Goal: Information Seeking & Learning: Check status

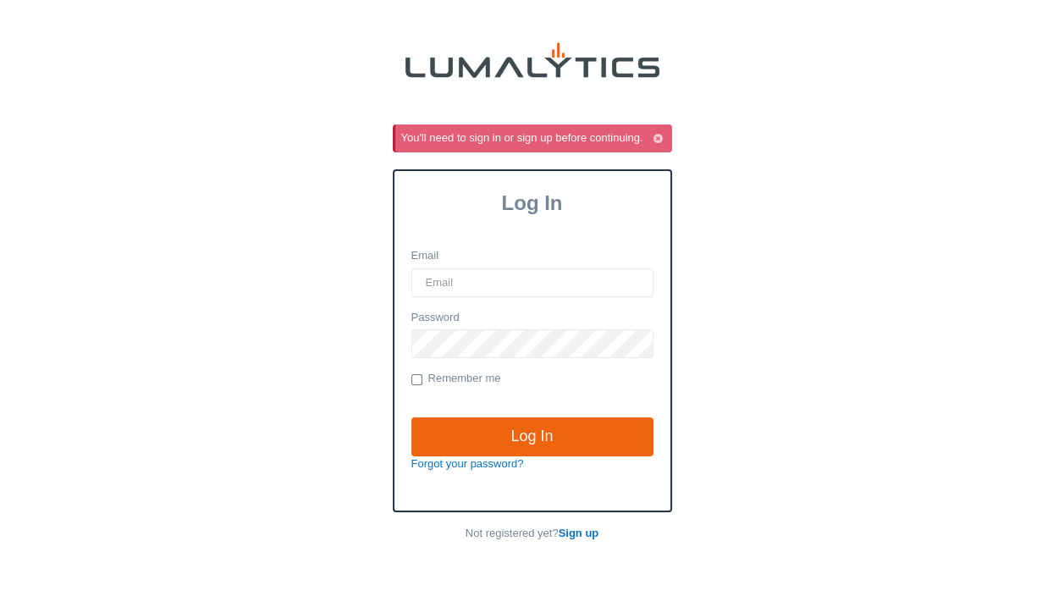
click at [458, 278] on input "Email" at bounding box center [532, 282] width 242 height 29
type input "KForster@ValleyTruckParts.com"
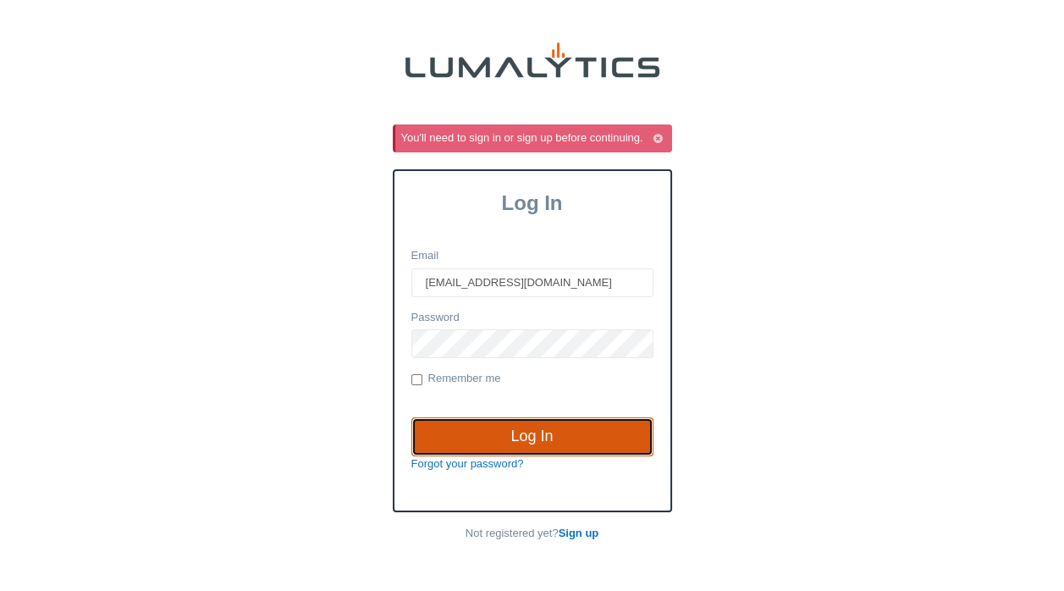
click at [507, 431] on input "Log In" at bounding box center [532, 436] width 242 height 39
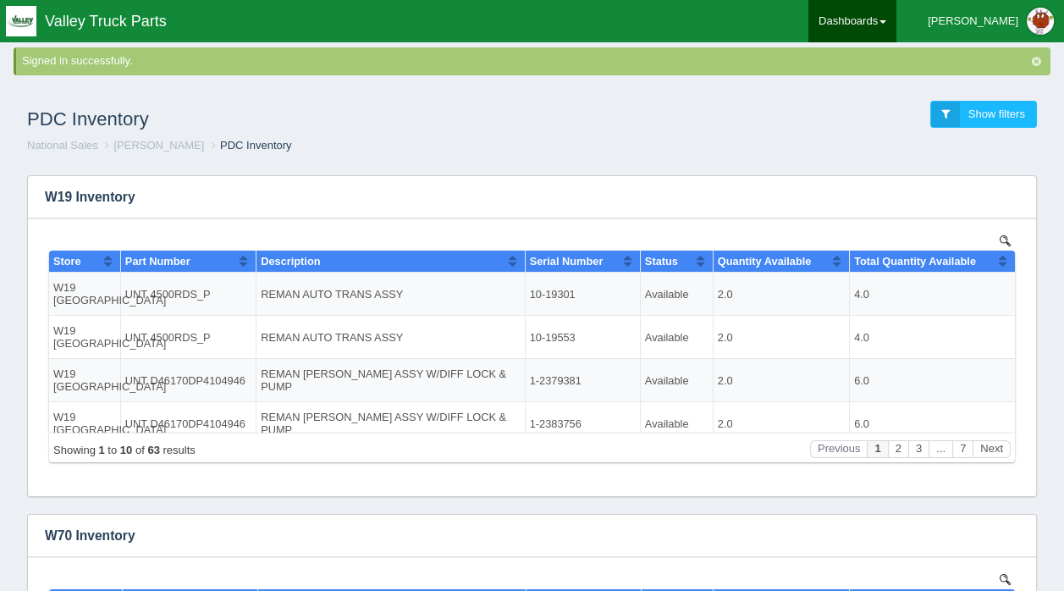
click at [886, 23] on span at bounding box center [882, 21] width 7 height 3
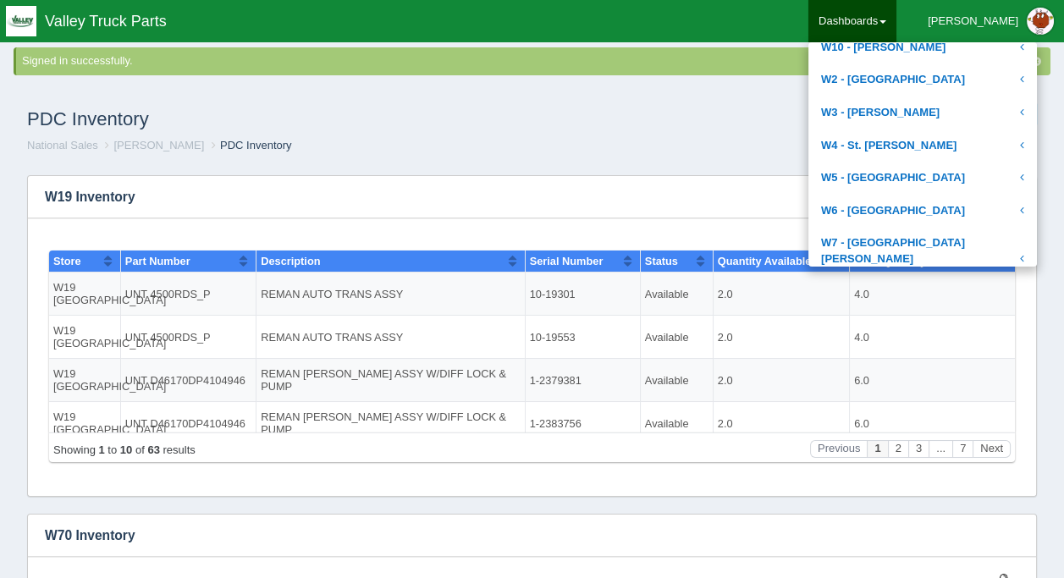
scroll to position [722, 0]
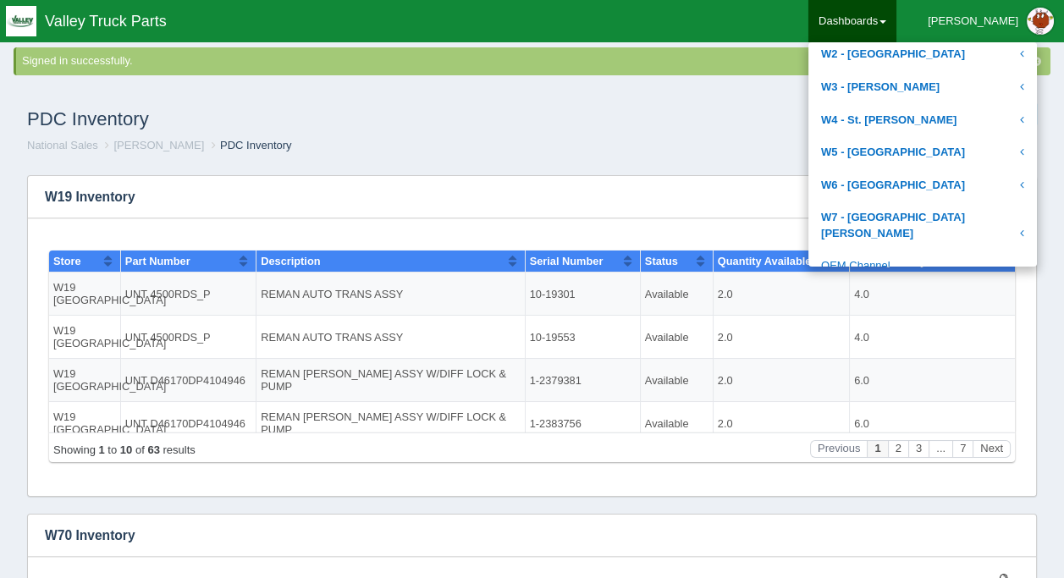
click at [920, 250] on link "OEM Channel" at bounding box center [922, 266] width 229 height 33
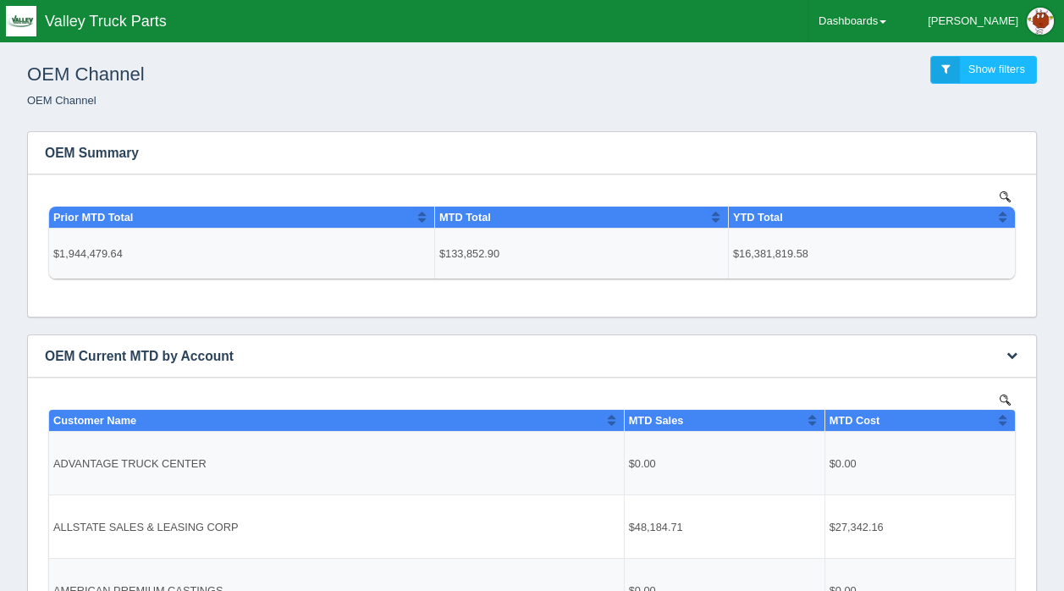
click at [1002, 397] on img at bounding box center [1005, 399] width 11 height 11
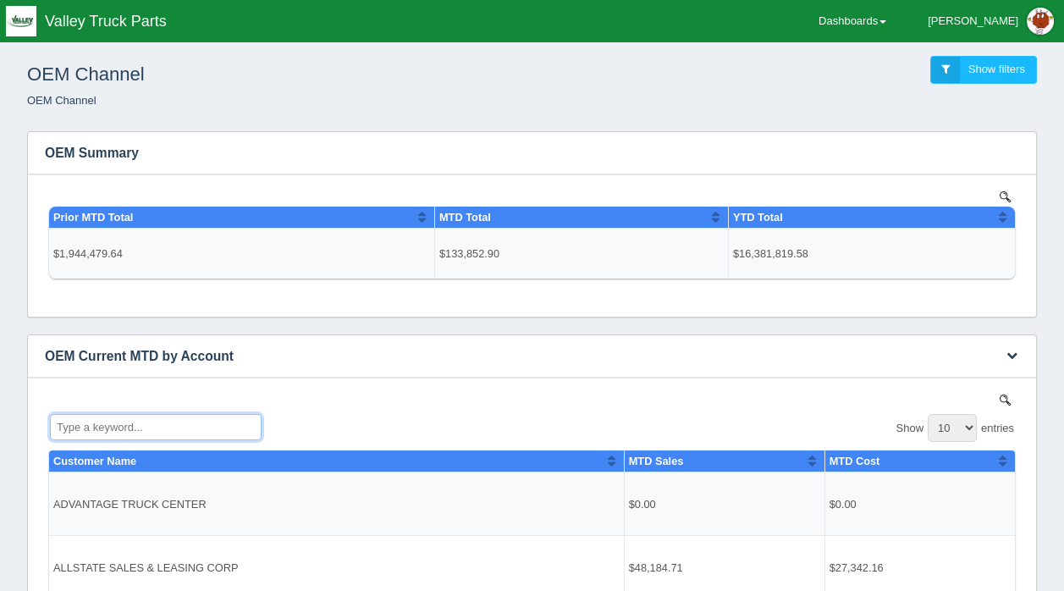
click at [72, 421] on input "Type a keyword..." at bounding box center [156, 426] width 212 height 26
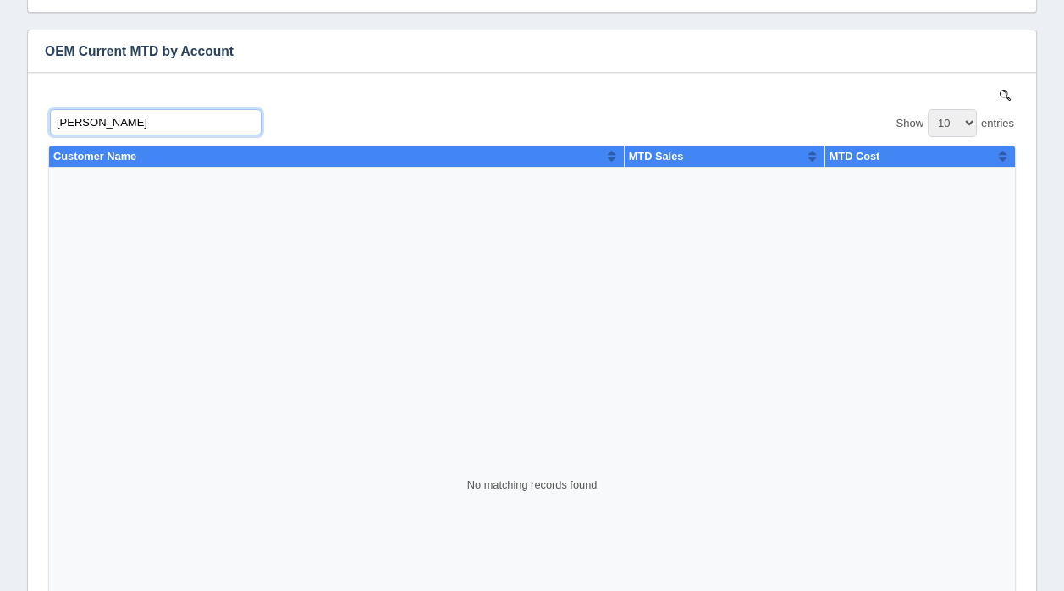
scroll to position [339, 0]
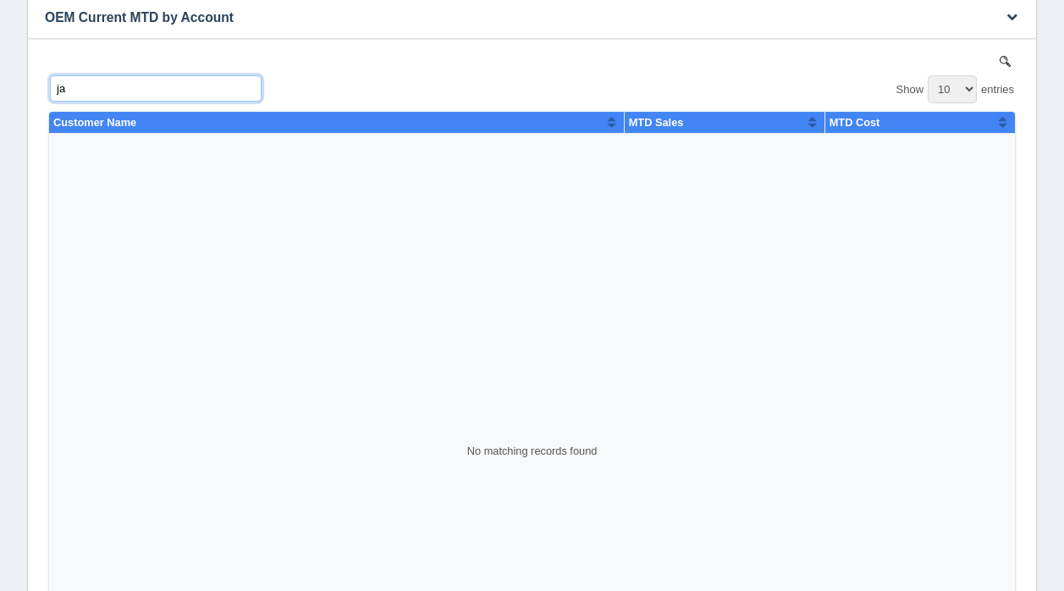
type input "j"
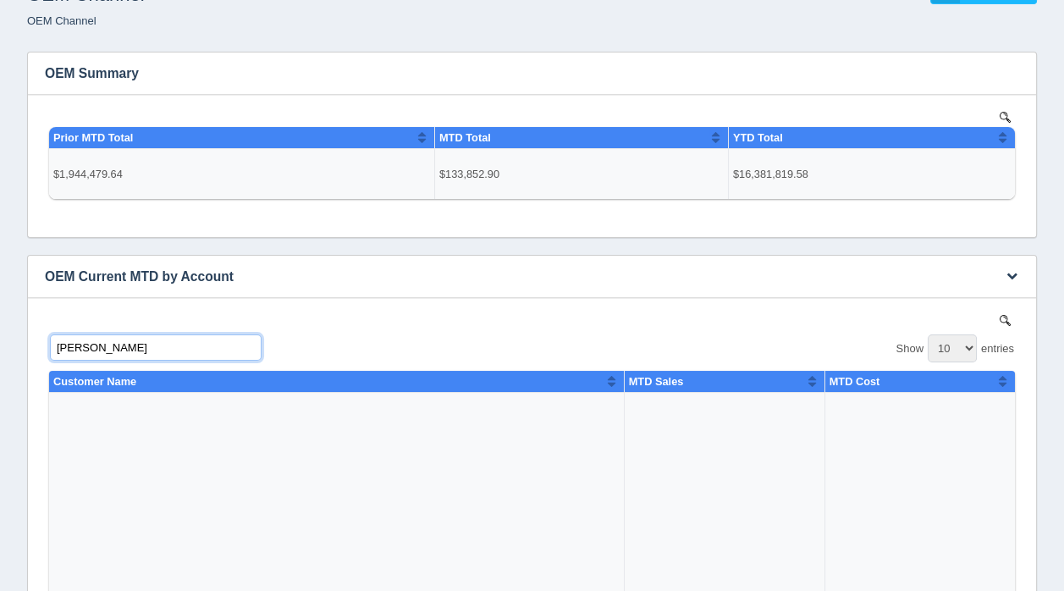
scroll to position [0, 0]
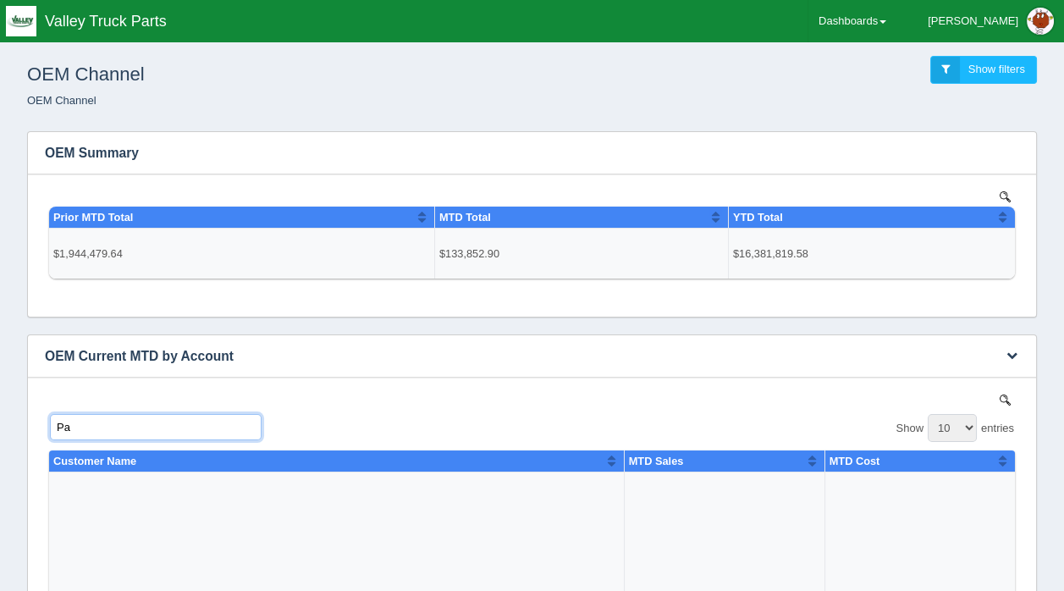
type input "P"
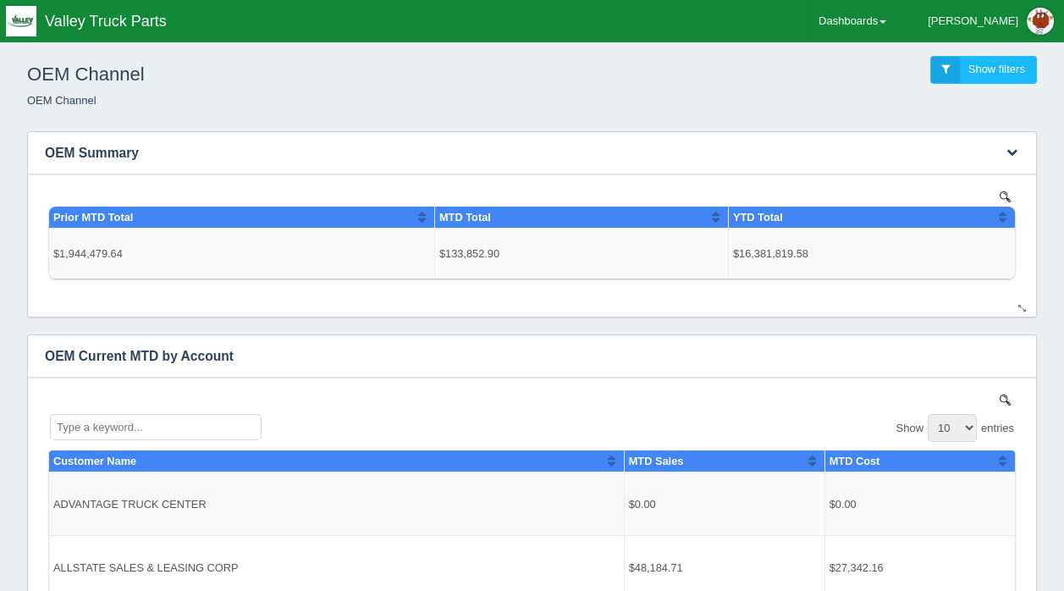
click at [717, 220] on button "Sort column ascending" at bounding box center [715, 216] width 11 height 20
click at [716, 212] on button "Sort column descending" at bounding box center [715, 216] width 11 height 20
click at [421, 211] on button "Sort column ascending" at bounding box center [421, 216] width 11 height 20
click at [423, 220] on button "Sort column descending" at bounding box center [421, 216] width 11 height 20
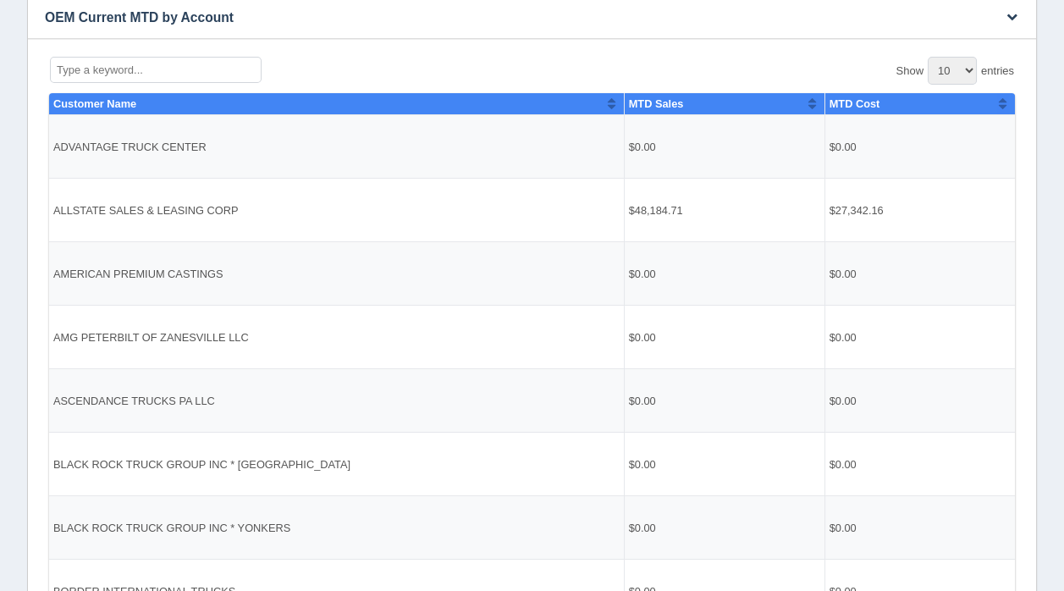
scroll to position [29, 0]
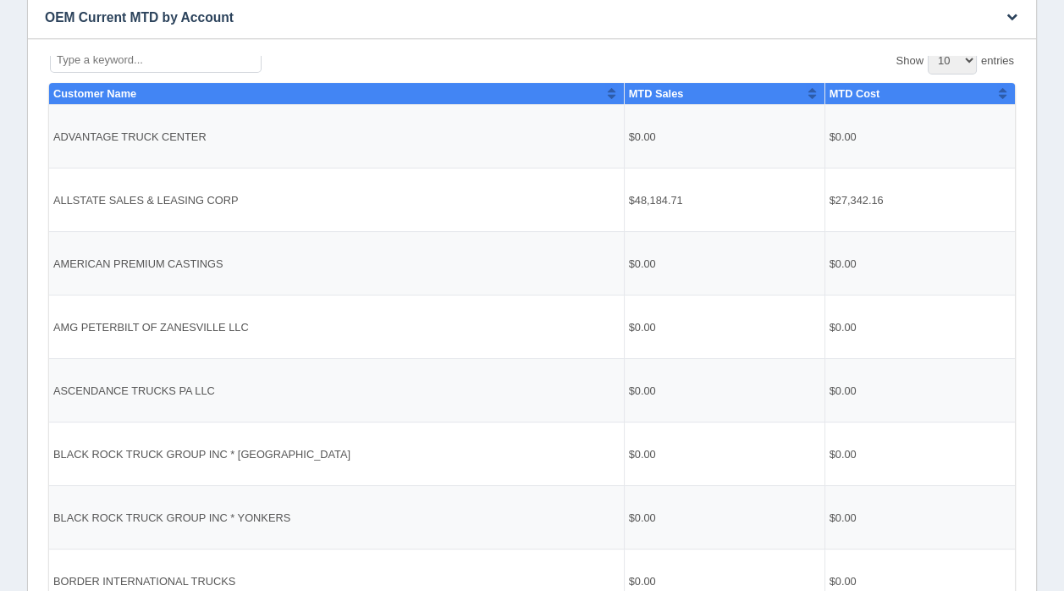
click at [114, 62] on input "Type a keyword..." at bounding box center [156, 59] width 212 height 26
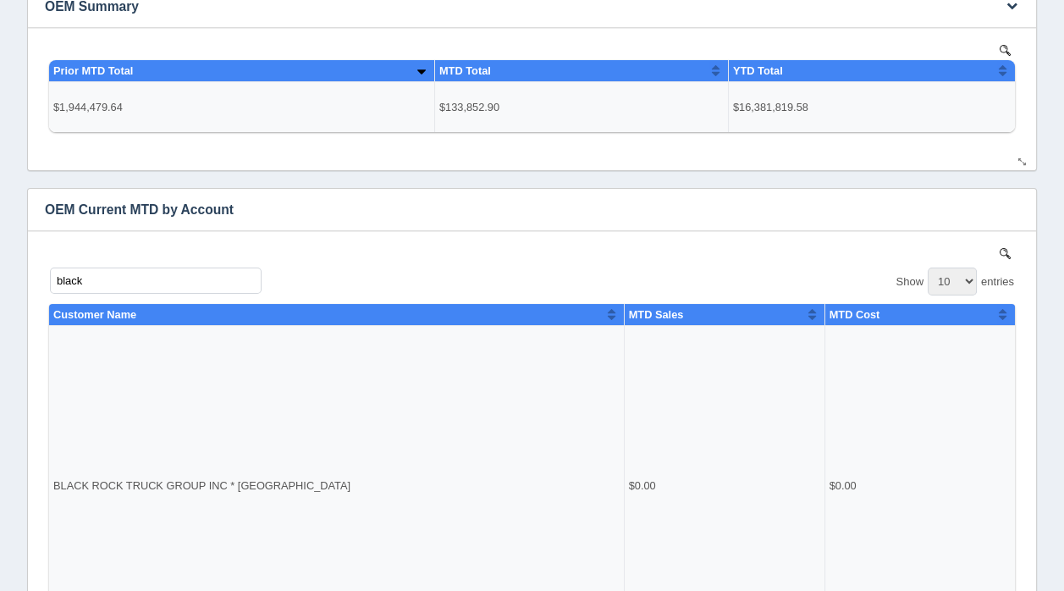
scroll to position [254, 0]
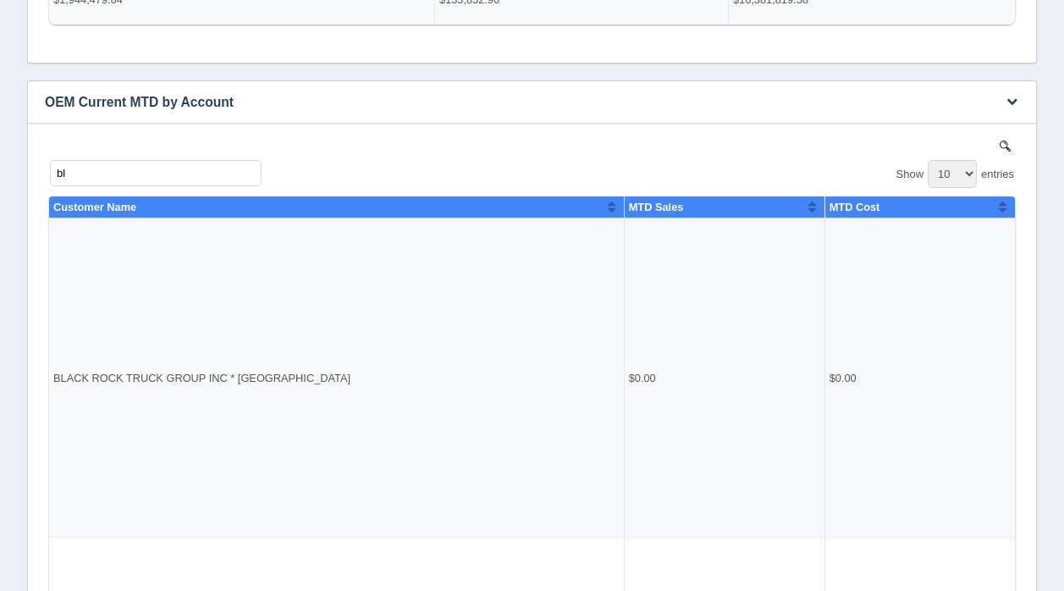
type input "b"
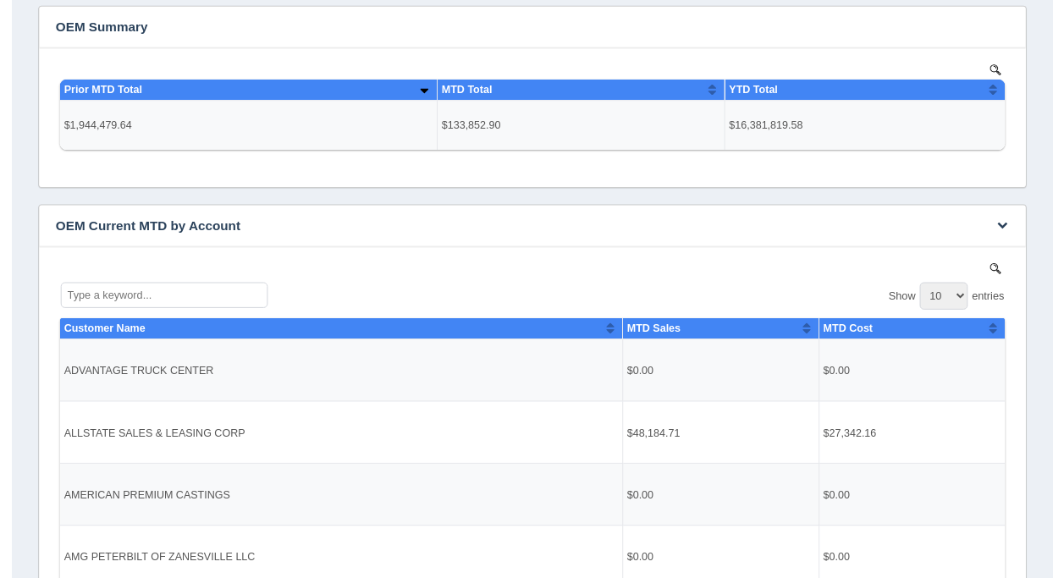
scroll to position [0, 0]
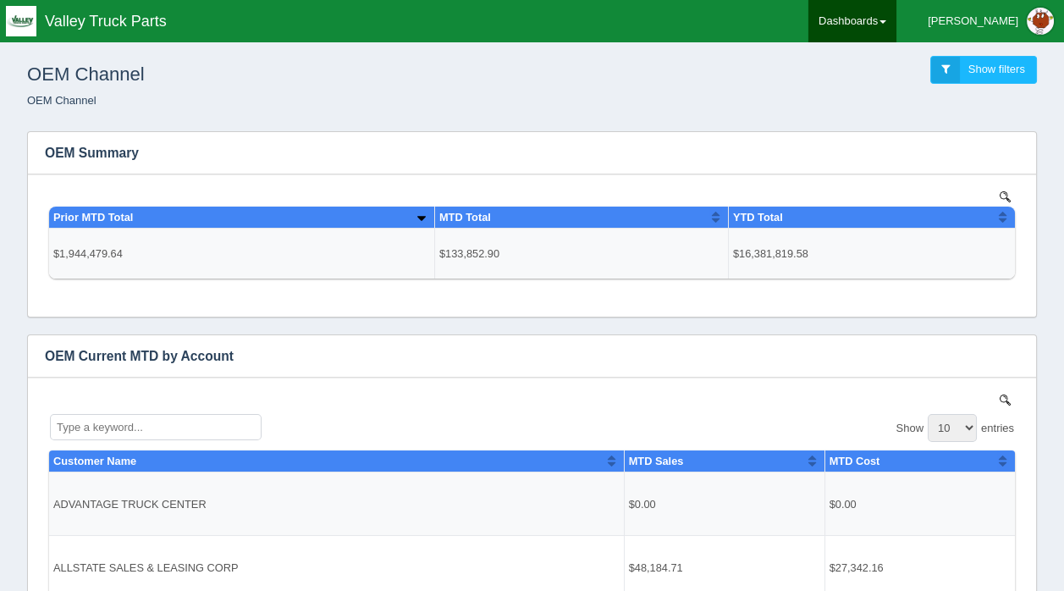
click at [896, 19] on link "Dashboards" at bounding box center [852, 21] width 88 height 42
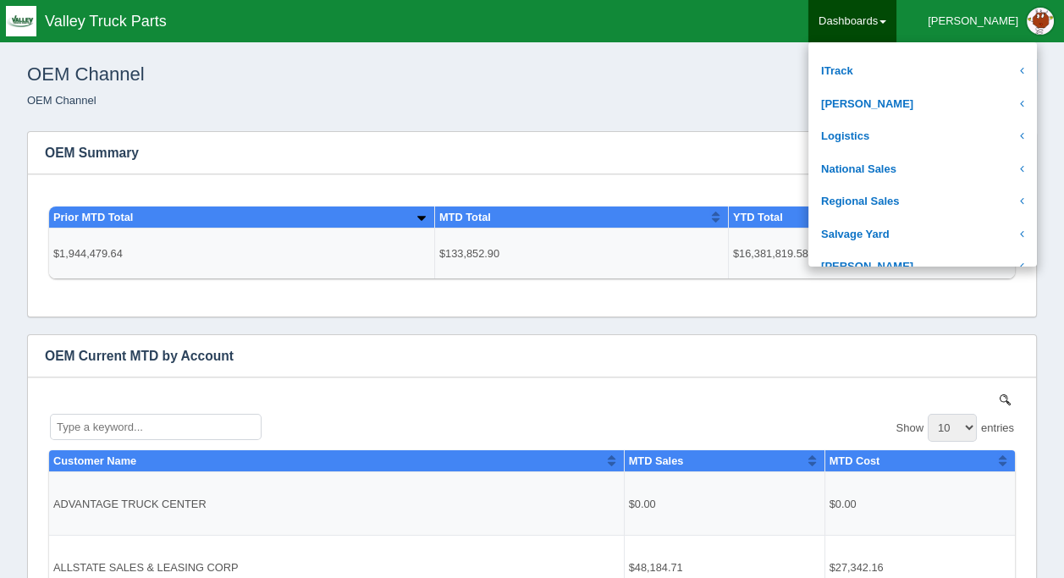
scroll to position [299, 0]
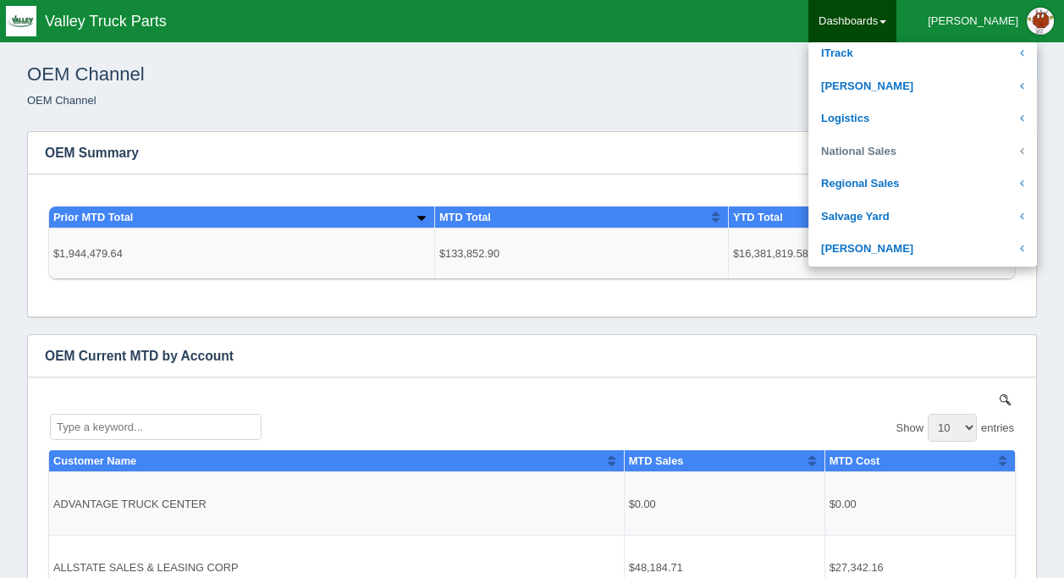
click at [903, 144] on link "National Sales" at bounding box center [922, 151] width 229 height 33
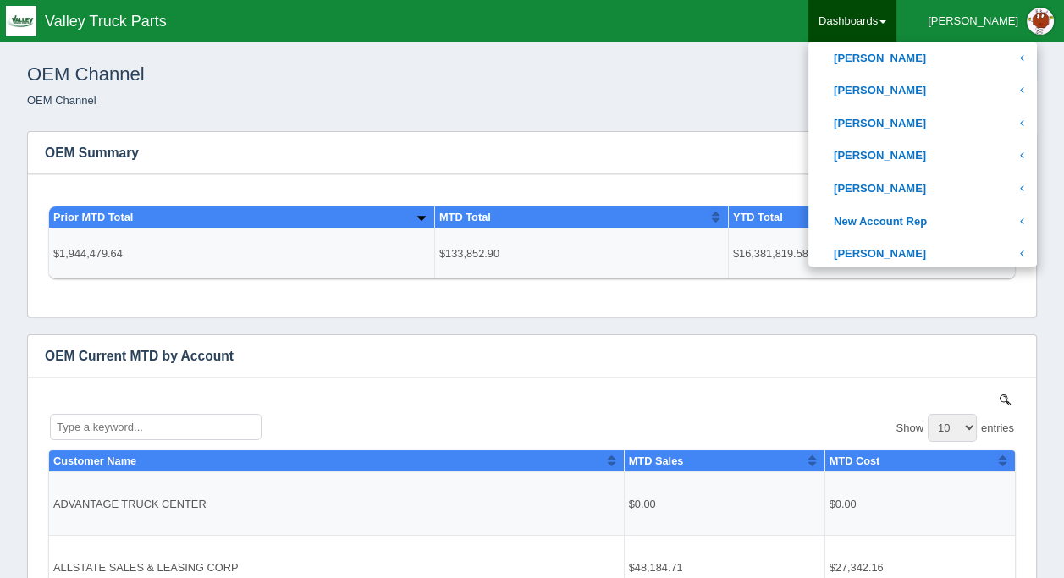
scroll to position [637, 0]
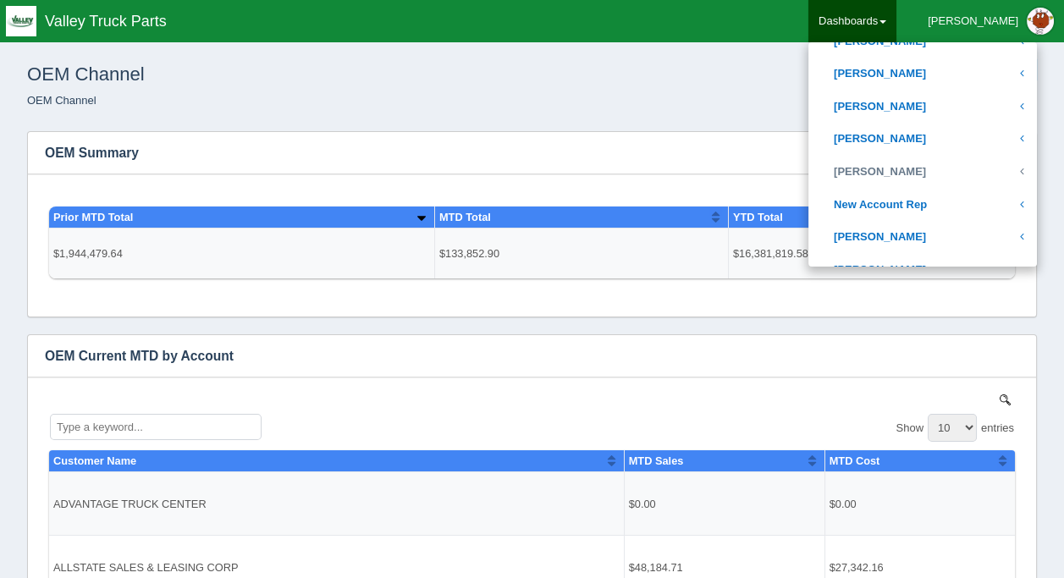
click at [927, 168] on link "[PERSON_NAME]" at bounding box center [922, 172] width 229 height 33
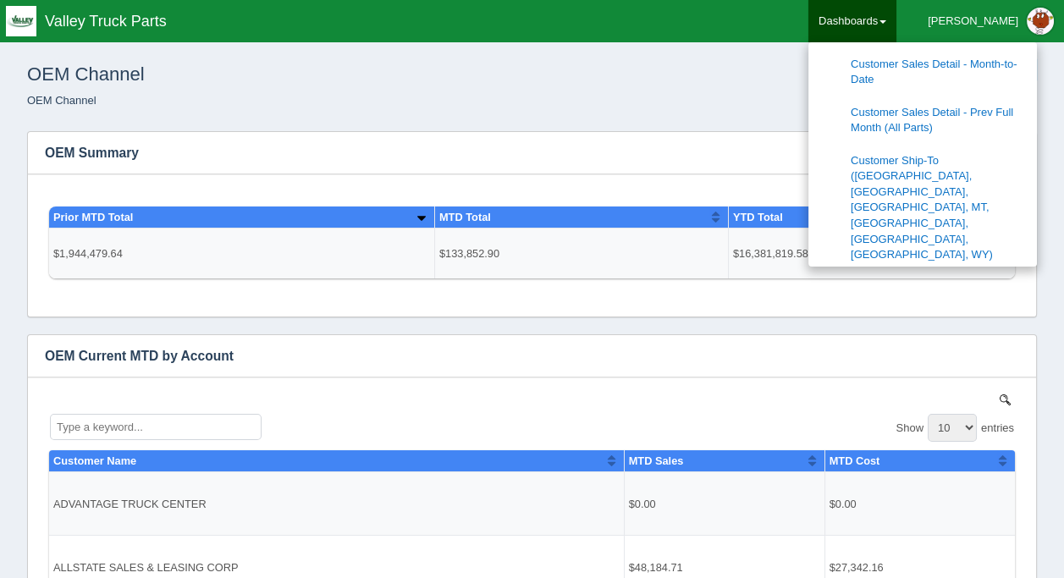
scroll to position [807, 0]
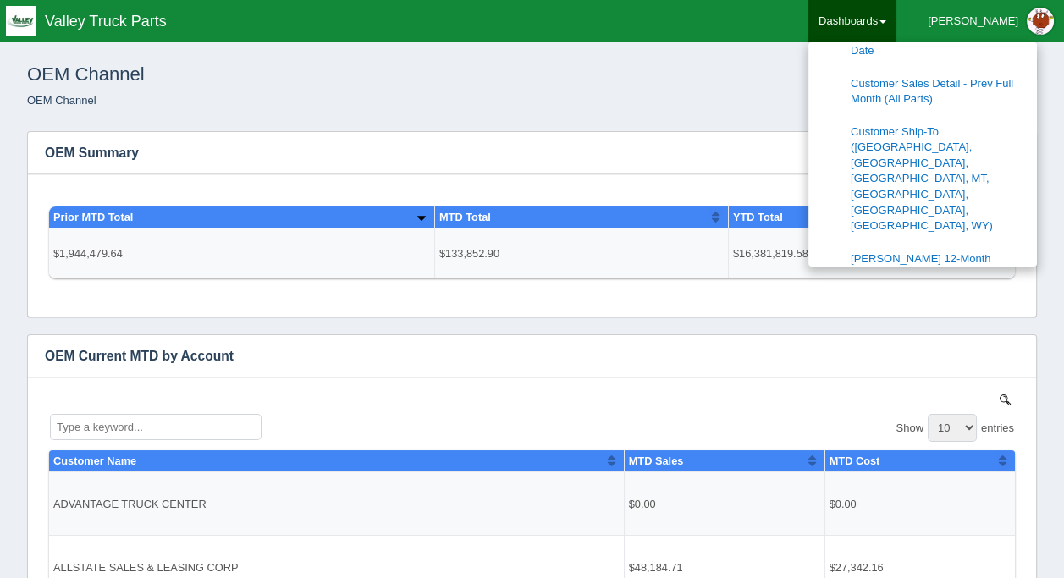
click at [941, 243] on link "[PERSON_NAME] 12-Month Usage Report" at bounding box center [922, 267] width 229 height 48
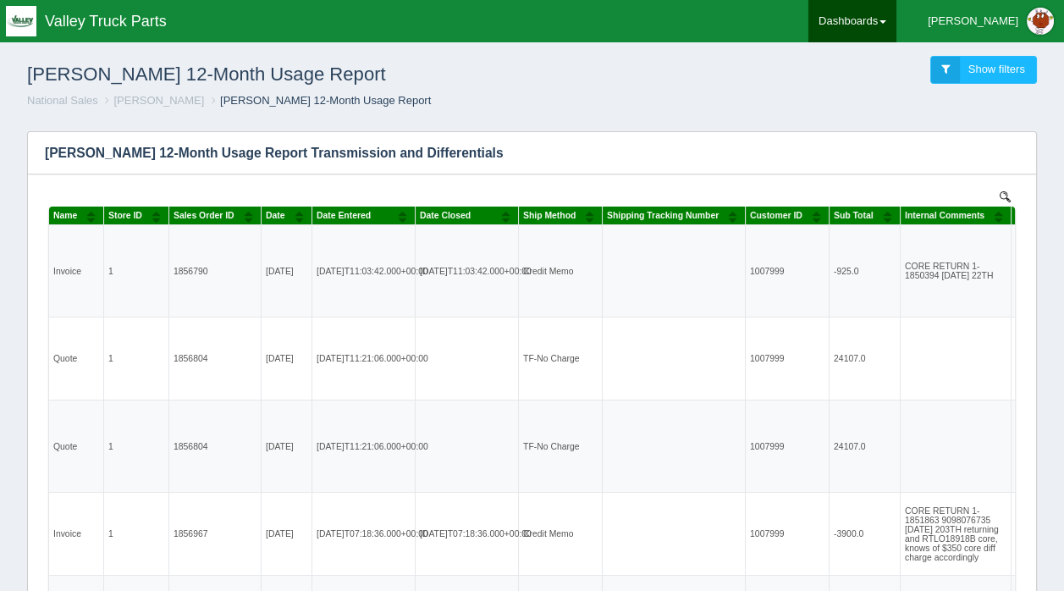
click at [886, 22] on span at bounding box center [882, 21] width 7 height 3
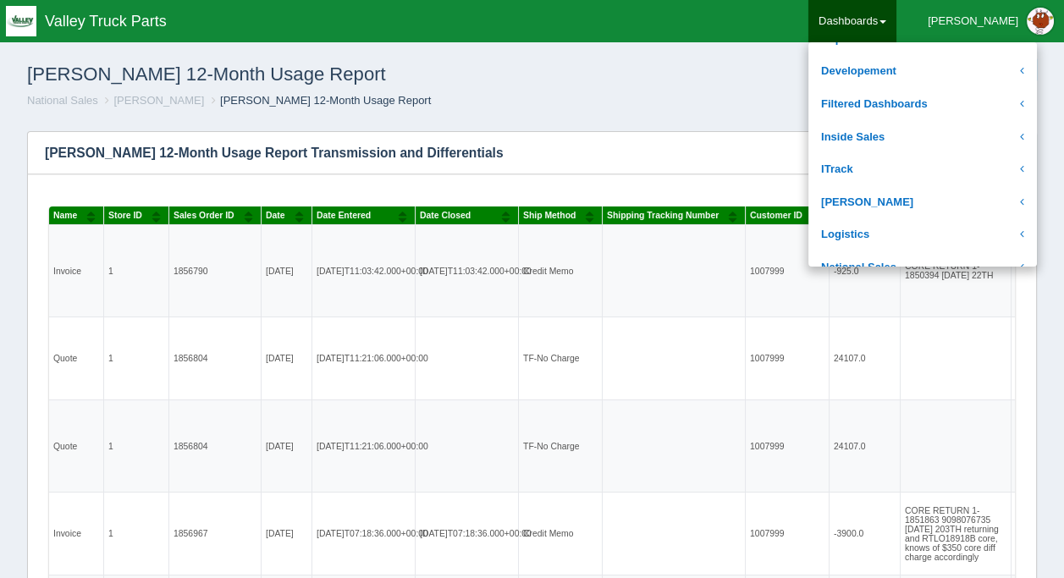
scroll to position [254, 0]
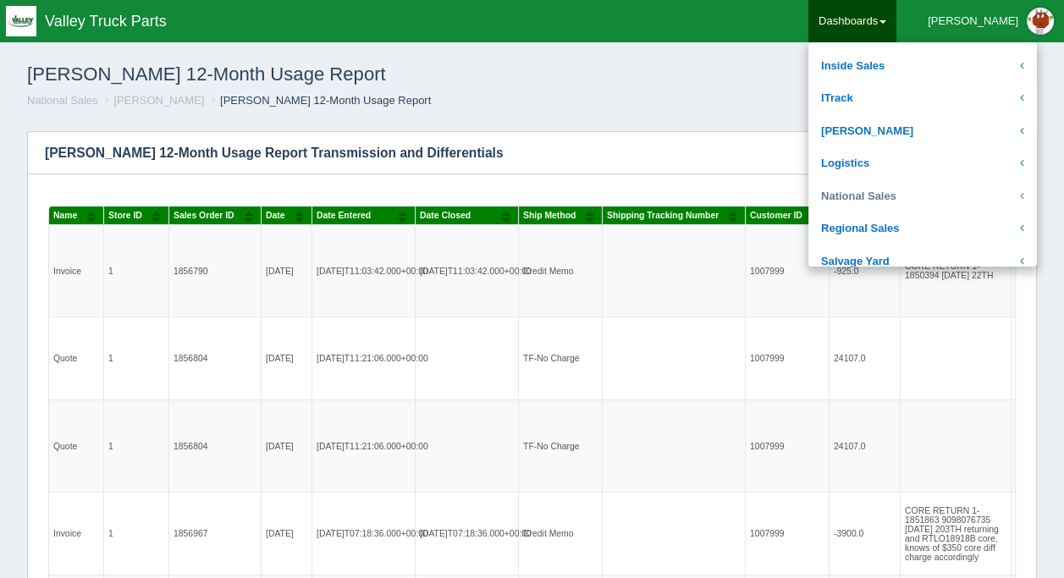
click at [919, 190] on link "National Sales" at bounding box center [922, 196] width 229 height 33
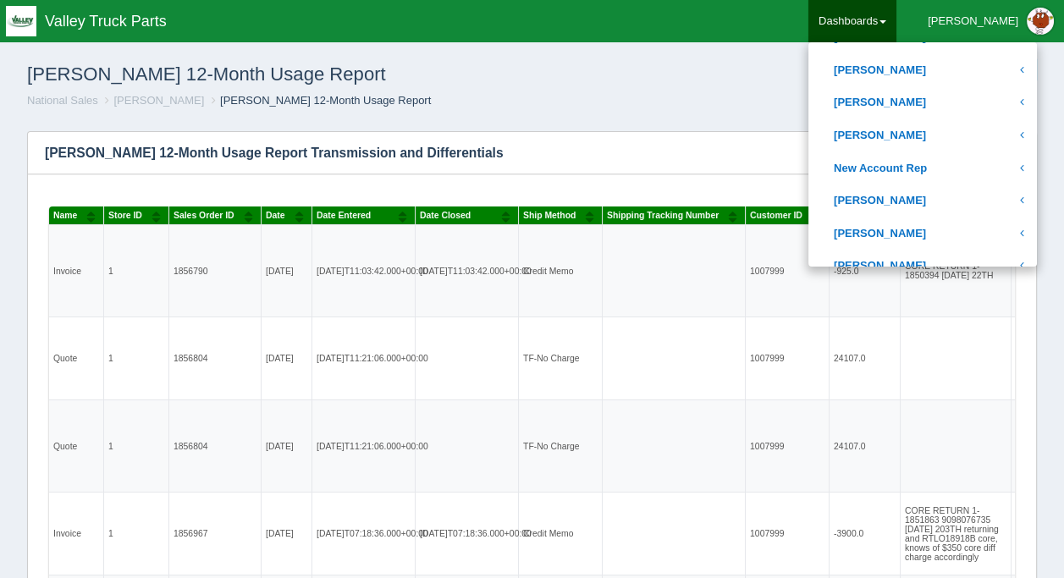
scroll to position [677, 0]
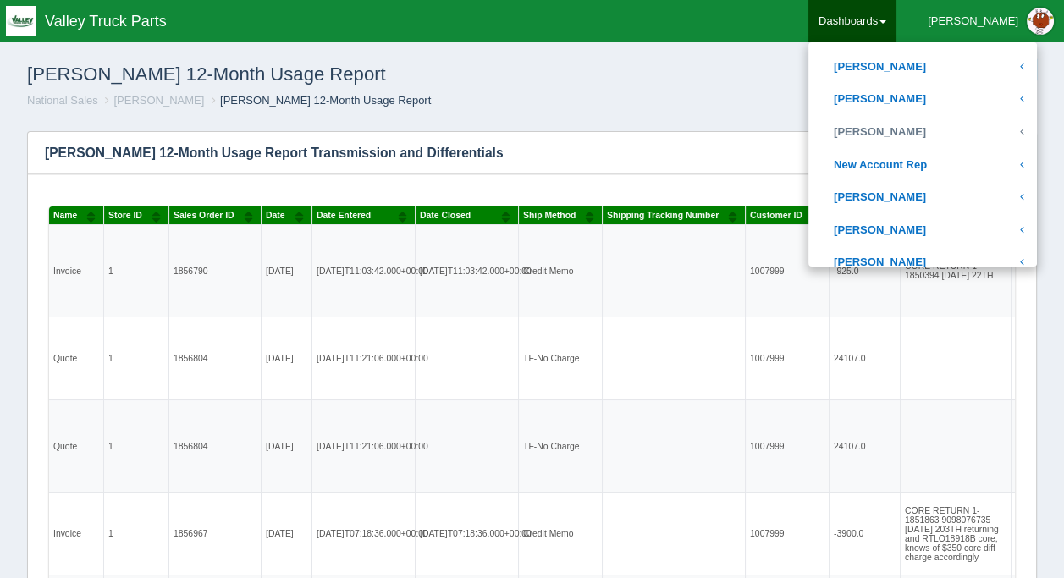
click at [912, 129] on link "[PERSON_NAME]" at bounding box center [922, 132] width 229 height 33
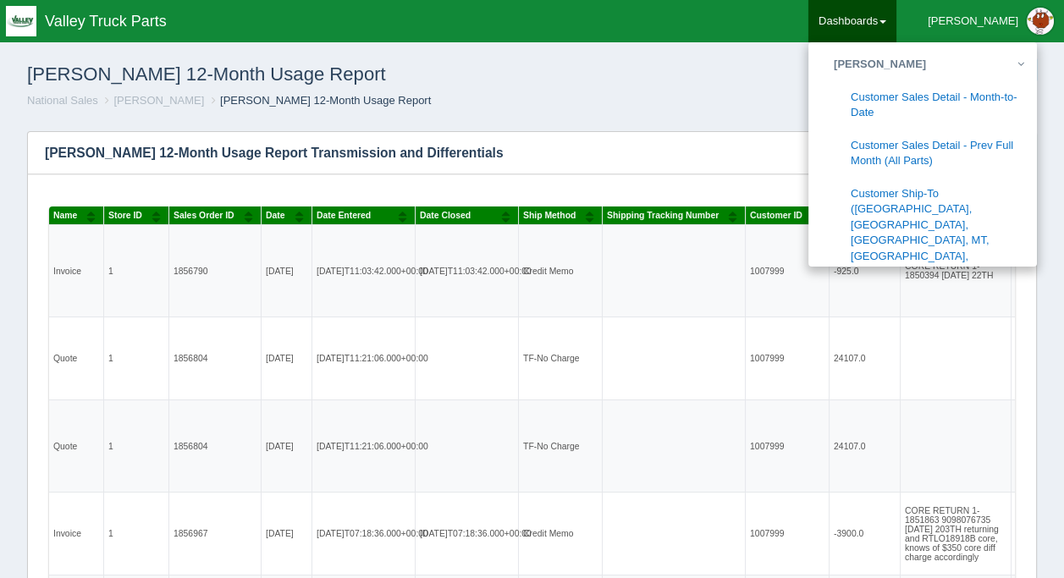
scroll to position [762, 0]
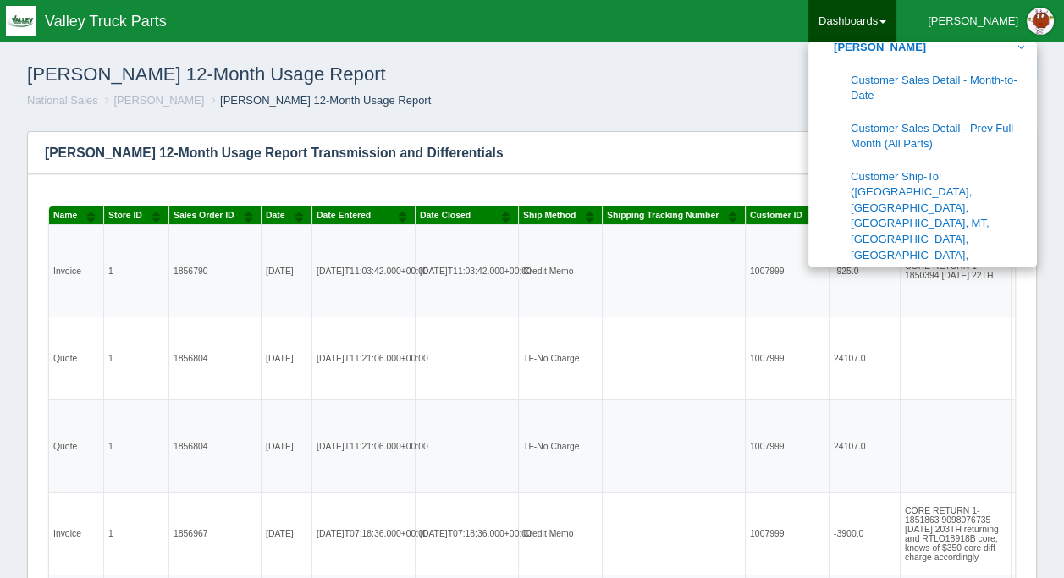
click at [936, 179] on link "Customer Ship-To ([GEOGRAPHIC_DATA], [GEOGRAPHIC_DATA], [GEOGRAPHIC_DATA], MT, …" at bounding box center [922, 224] width 229 height 127
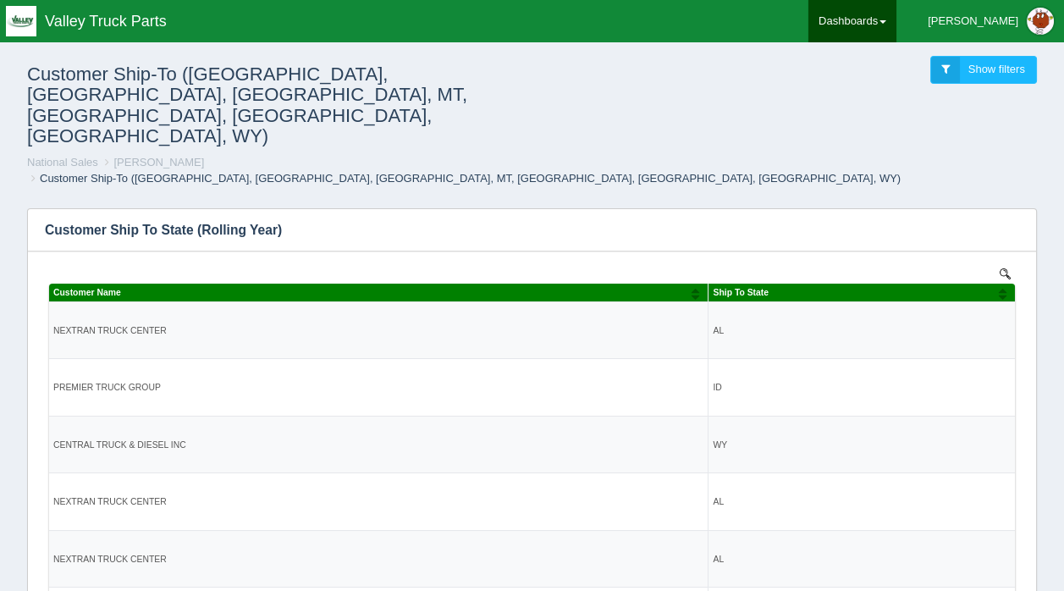
click at [896, 14] on link "Dashboards" at bounding box center [852, 21] width 88 height 42
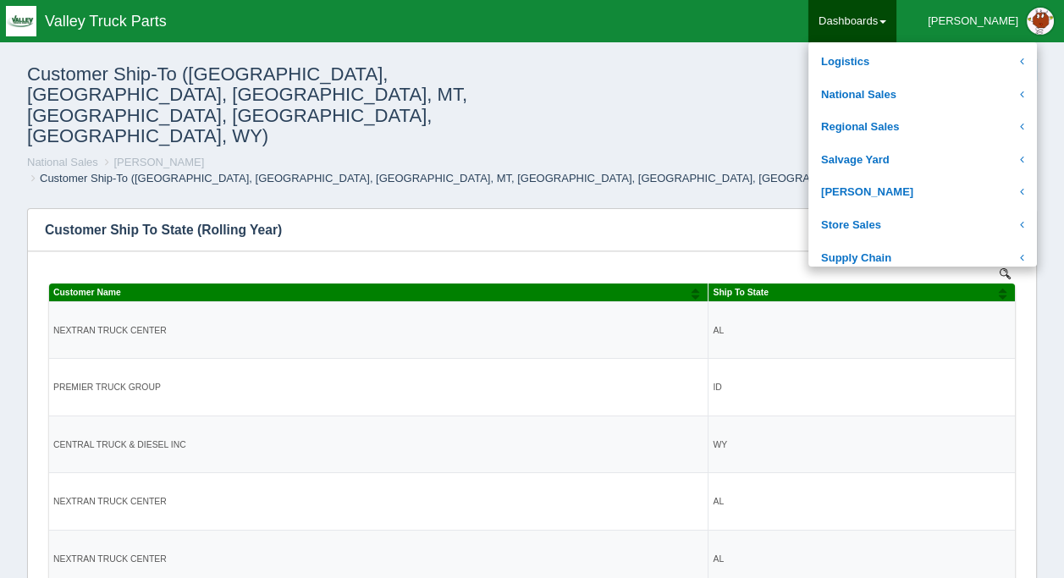
scroll to position [339, 0]
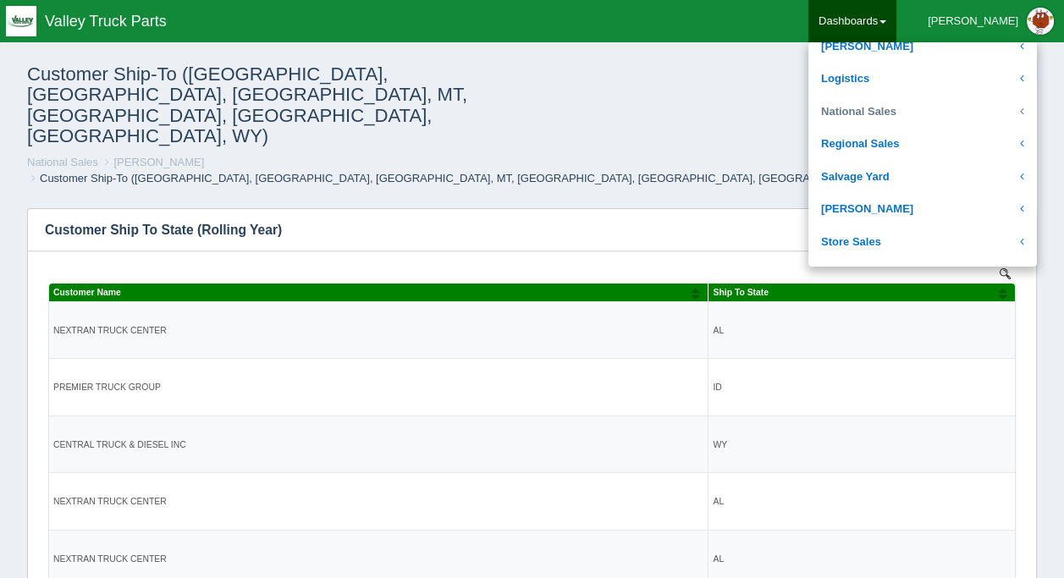
click at [900, 106] on link "National Sales" at bounding box center [922, 112] width 229 height 33
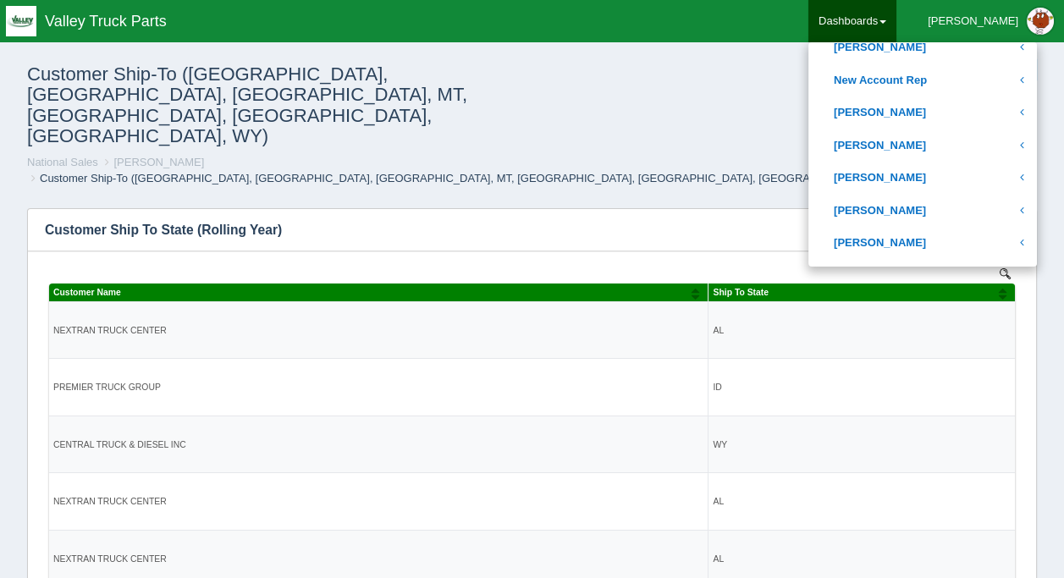
scroll to position [677, 0]
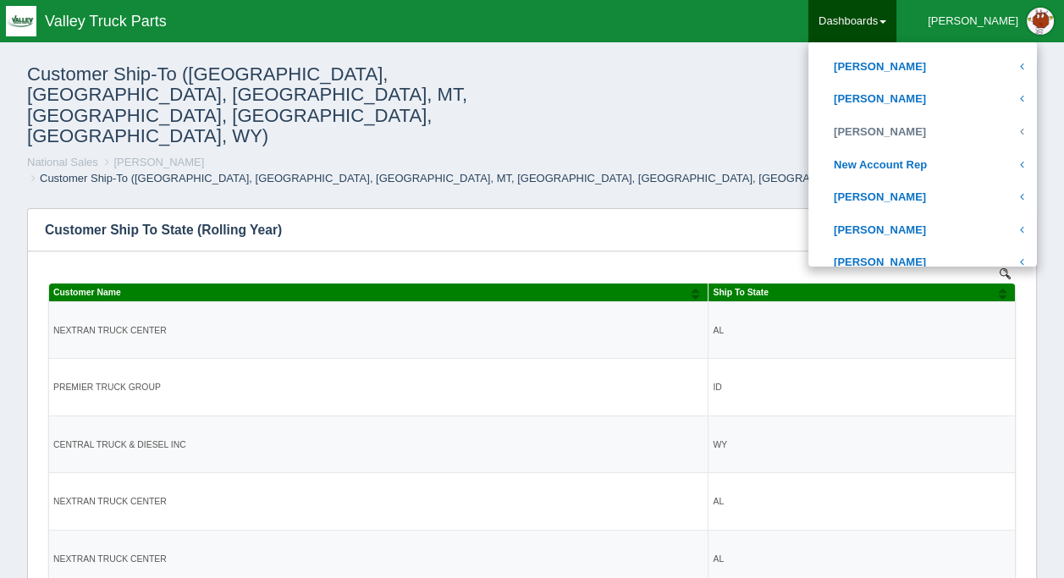
click at [914, 129] on link "[PERSON_NAME]" at bounding box center [922, 132] width 229 height 33
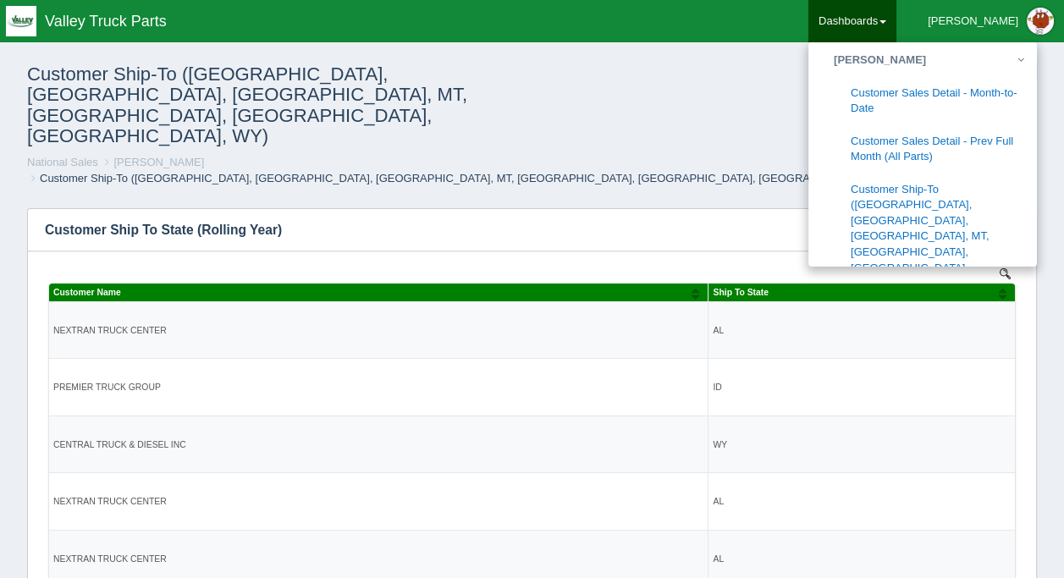
scroll to position [762, 0]
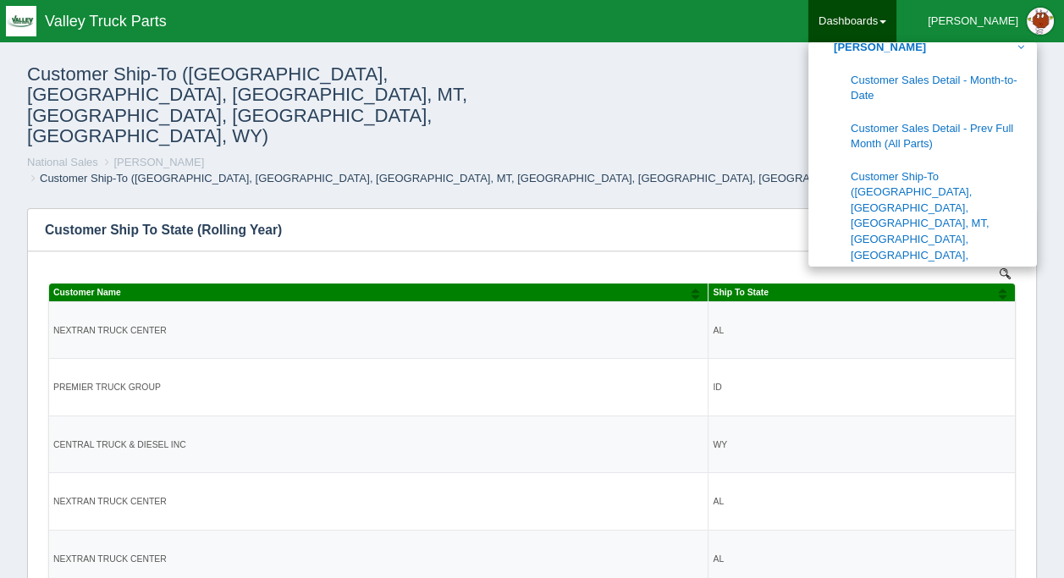
click at [945, 177] on link "Customer Ship-To ([GEOGRAPHIC_DATA], [GEOGRAPHIC_DATA], [GEOGRAPHIC_DATA], MT, …" at bounding box center [922, 224] width 229 height 127
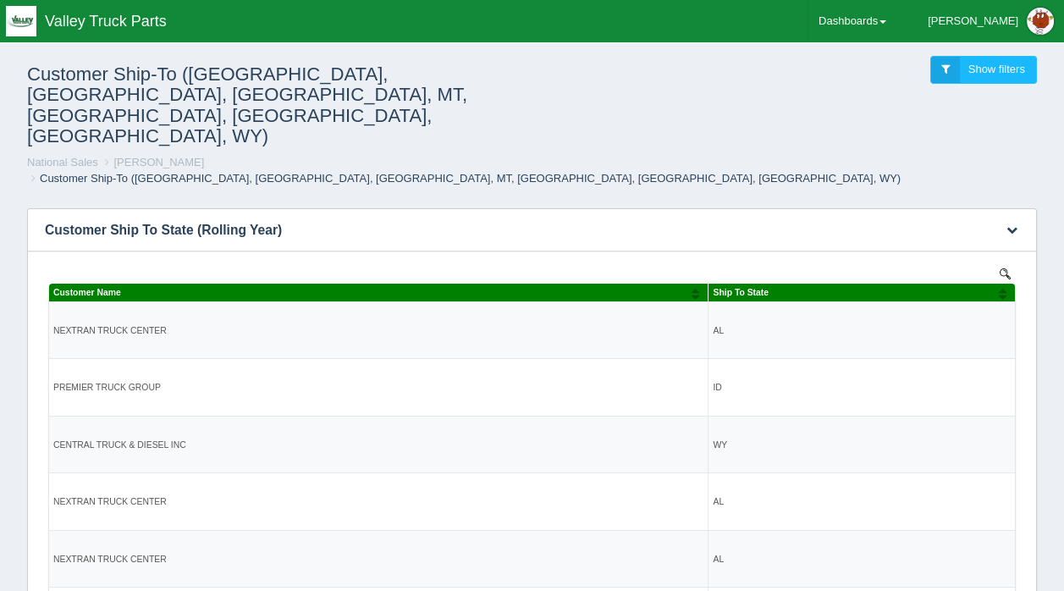
click at [1001, 296] on button "Sort column ascending" at bounding box center [1002, 294] width 11 height 20
click at [896, 19] on link "Dashboards" at bounding box center [852, 21] width 88 height 42
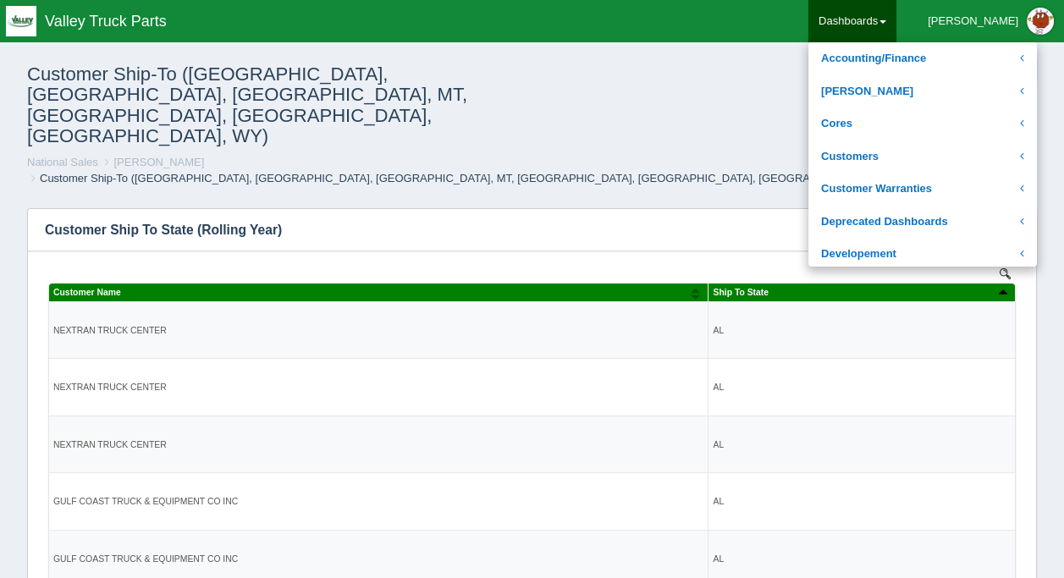
scroll to position [254, 0]
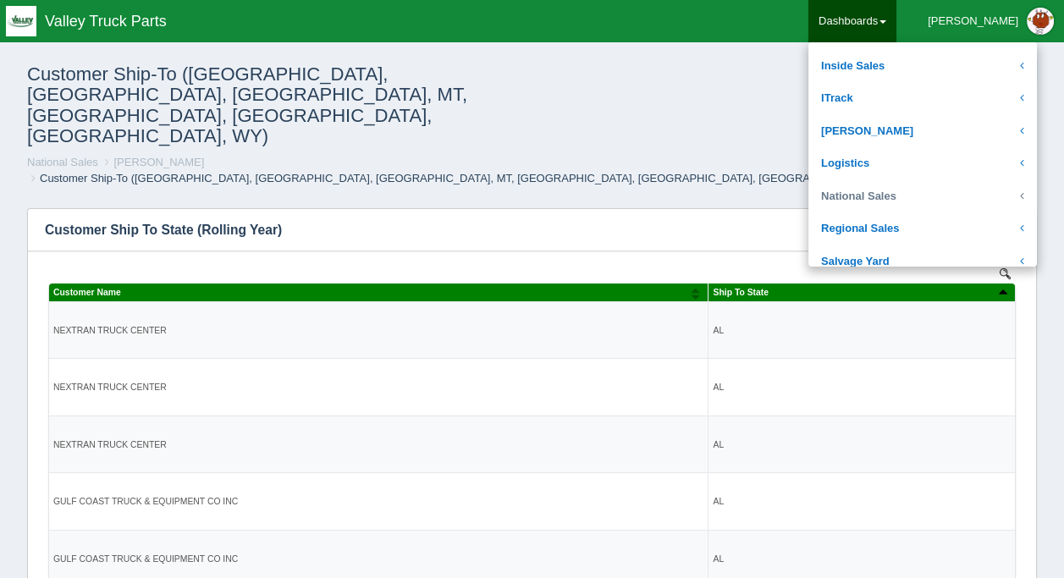
click at [916, 196] on link "National Sales" at bounding box center [922, 196] width 229 height 33
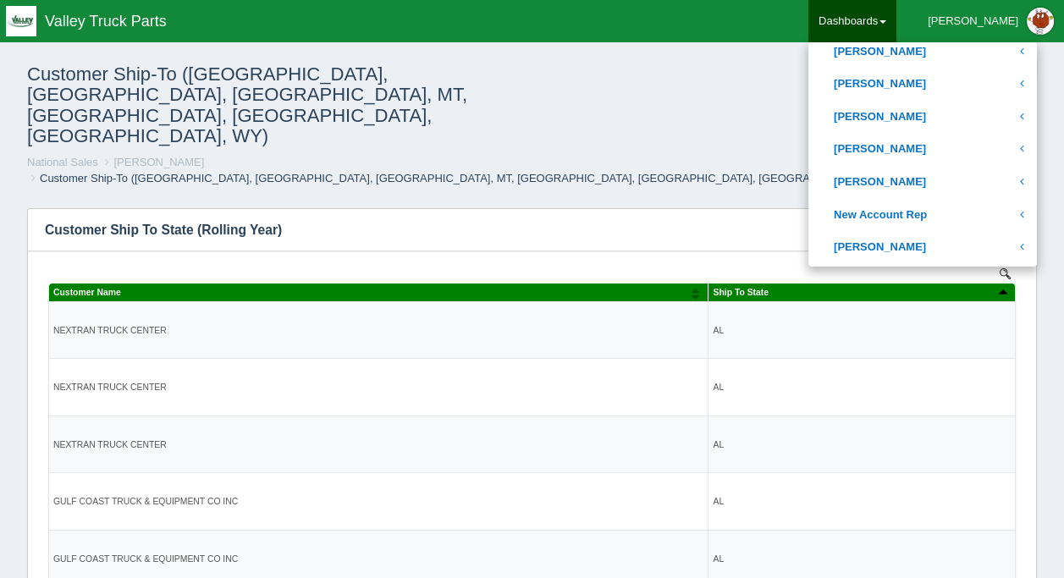
scroll to position [677, 0]
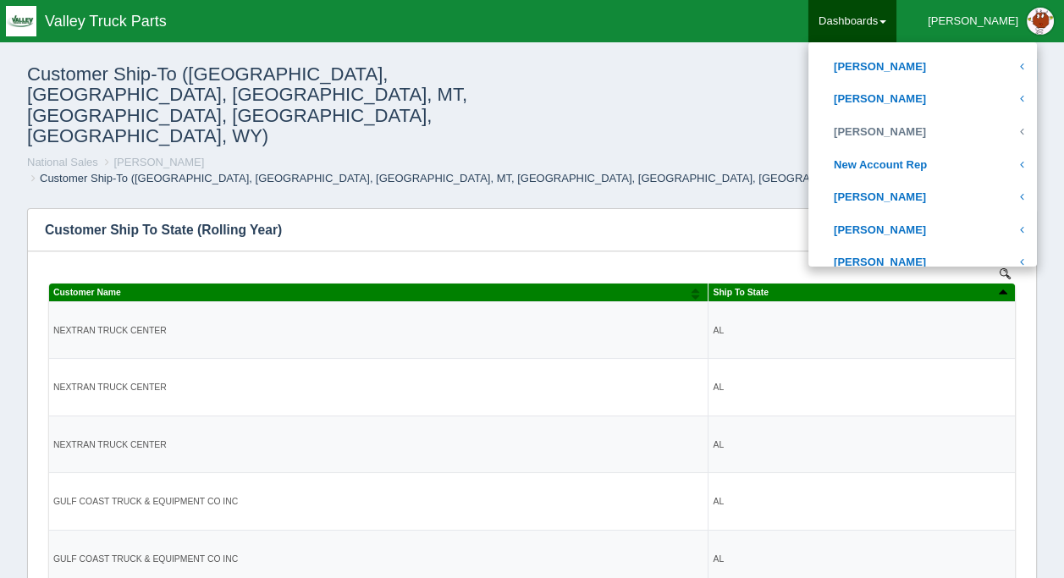
click at [921, 126] on link "[PERSON_NAME]" at bounding box center [922, 132] width 229 height 33
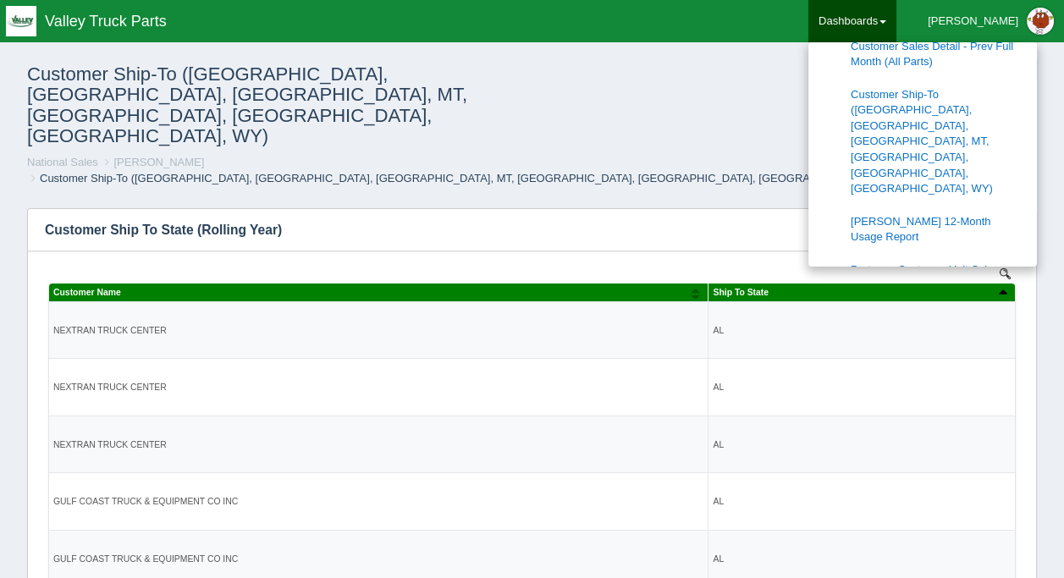
scroll to position [846, 0]
click at [939, 284] on link "PDC Inventory" at bounding box center [922, 300] width 229 height 33
